Goal: Transaction & Acquisition: Book appointment/travel/reservation

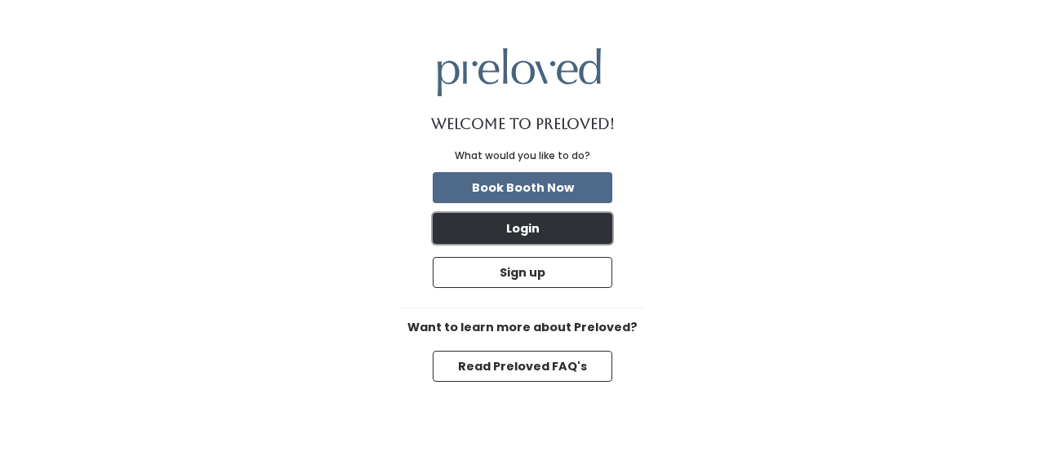
click at [576, 234] on button "Login" at bounding box center [523, 228] width 180 height 31
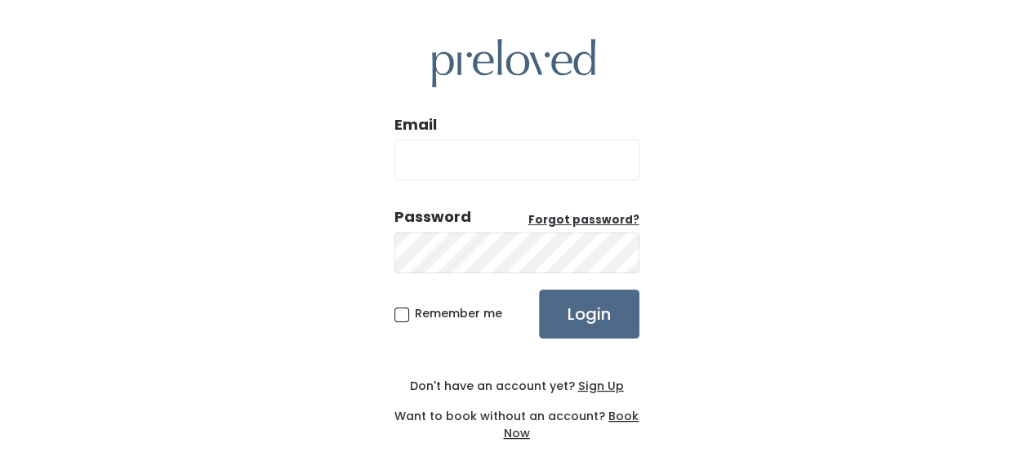
type input "[EMAIL_ADDRESS][DOMAIN_NAME]"
click at [509, 170] on input "slbrodie14@gmail.com" at bounding box center [516, 160] width 245 height 41
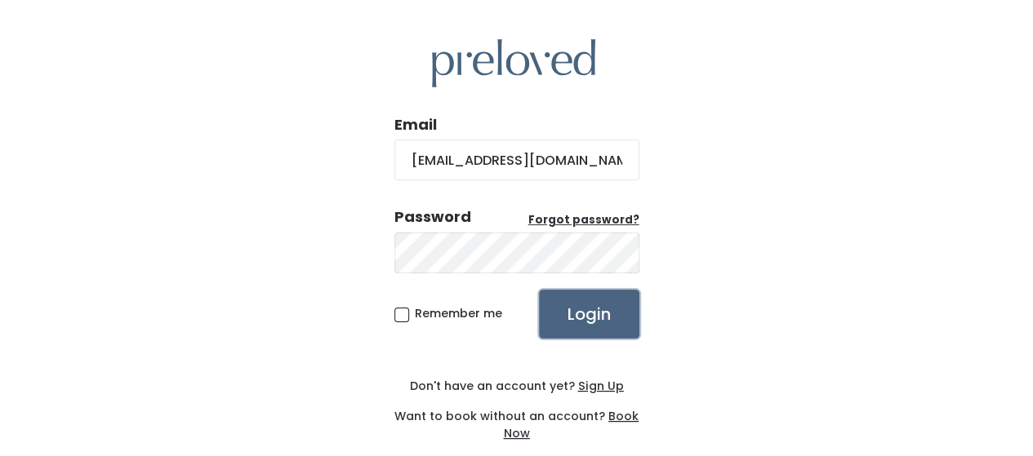
click at [571, 313] on input "Login" at bounding box center [589, 314] width 100 height 49
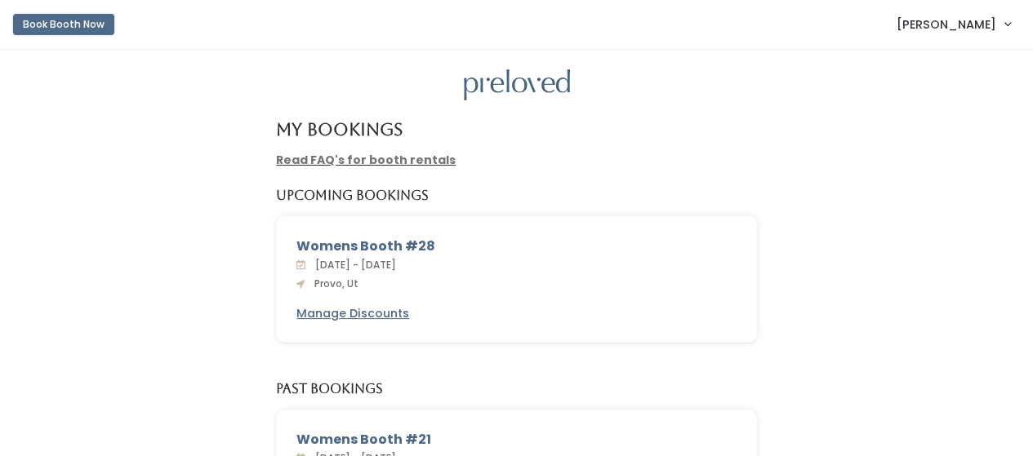
click at [78, 25] on button "Book Booth Now" at bounding box center [63, 24] width 101 height 21
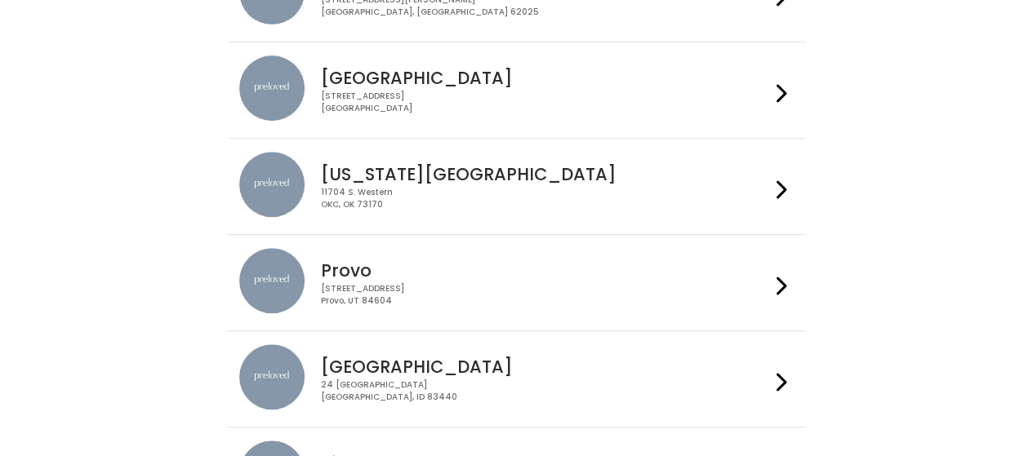
scroll to position [315, 0]
click at [348, 269] on h4 "Provo" at bounding box center [545, 270] width 449 height 19
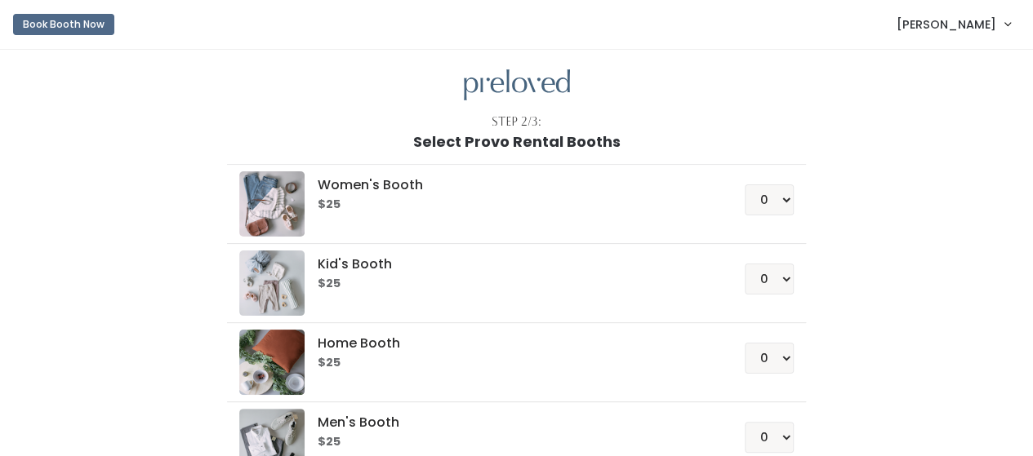
scroll to position [129, 0]
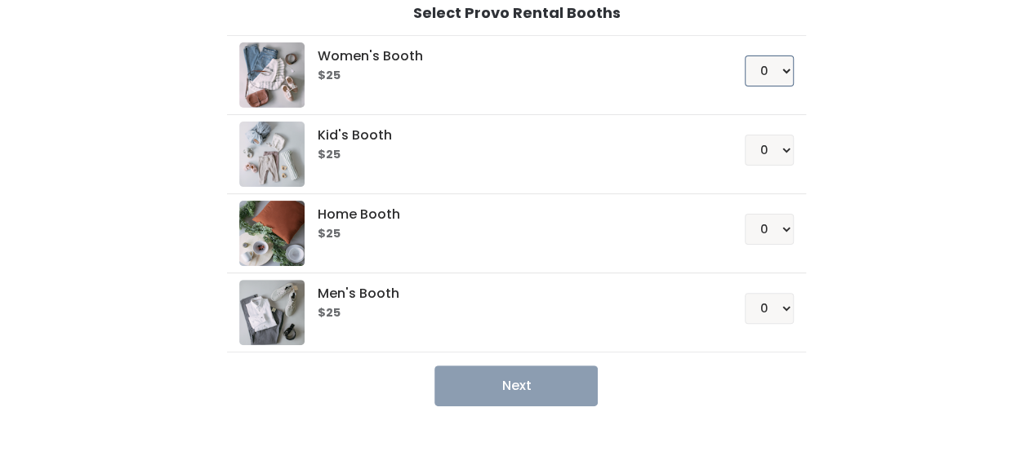
click at [779, 79] on select "0 1 2 3 4" at bounding box center [769, 71] width 49 height 31
select select "1"
click at [745, 56] on select "0 1 2 3 4" at bounding box center [769, 71] width 49 height 31
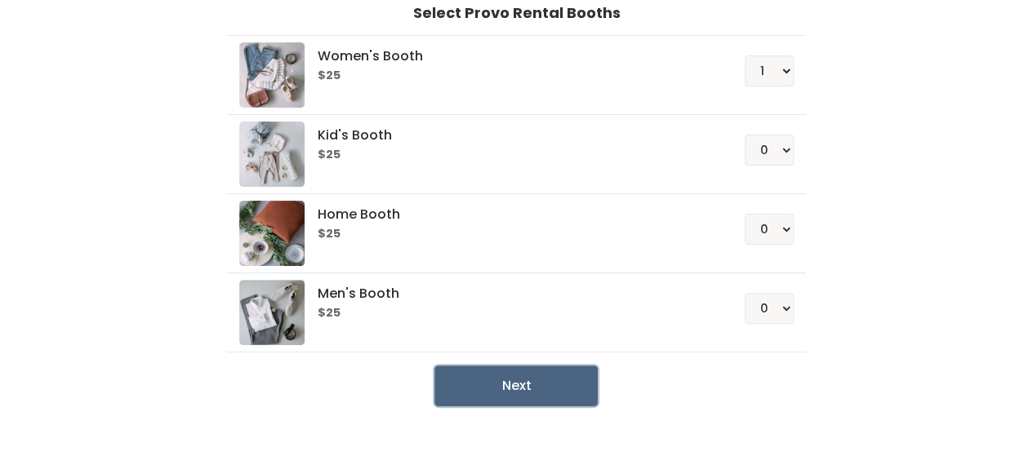
click at [513, 396] on button "Next" at bounding box center [515, 386] width 163 height 41
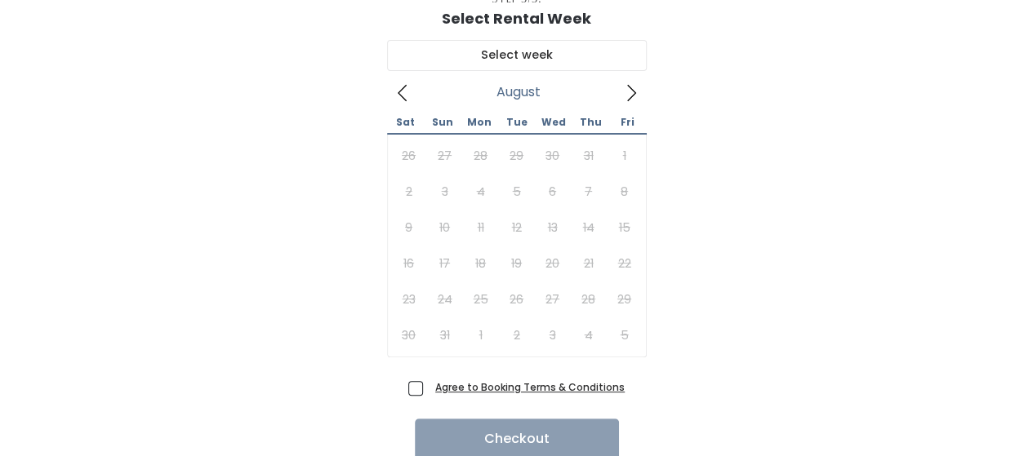
scroll to position [124, 0]
click at [625, 92] on icon at bounding box center [631, 92] width 18 height 18
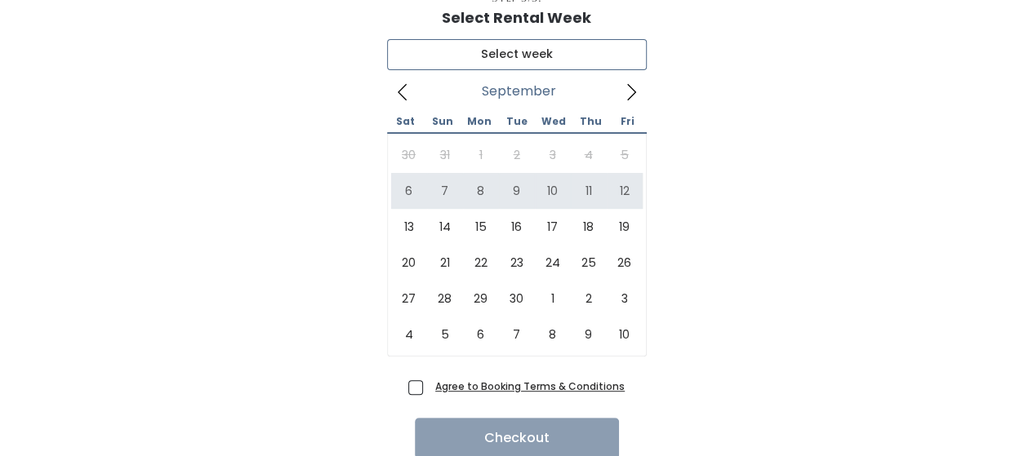
type input "[DATE] to [DATE]"
